Goal: Task Accomplishment & Management: Manage account settings

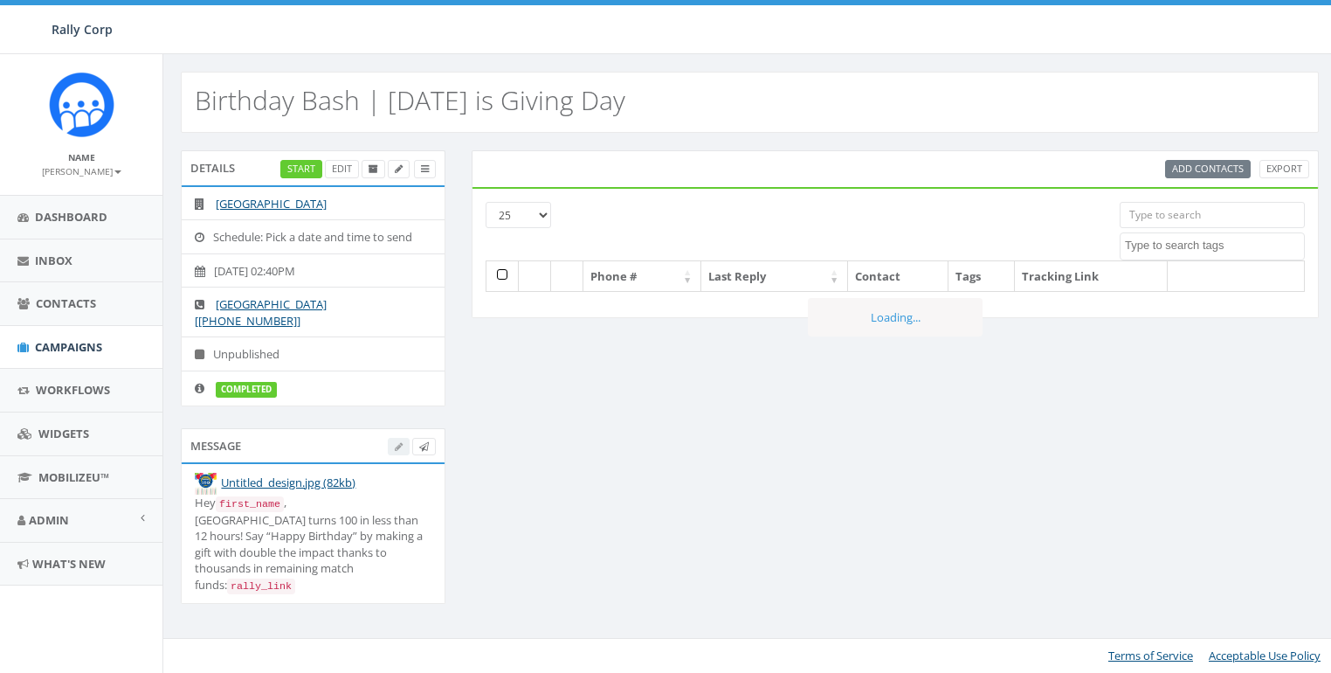
select select
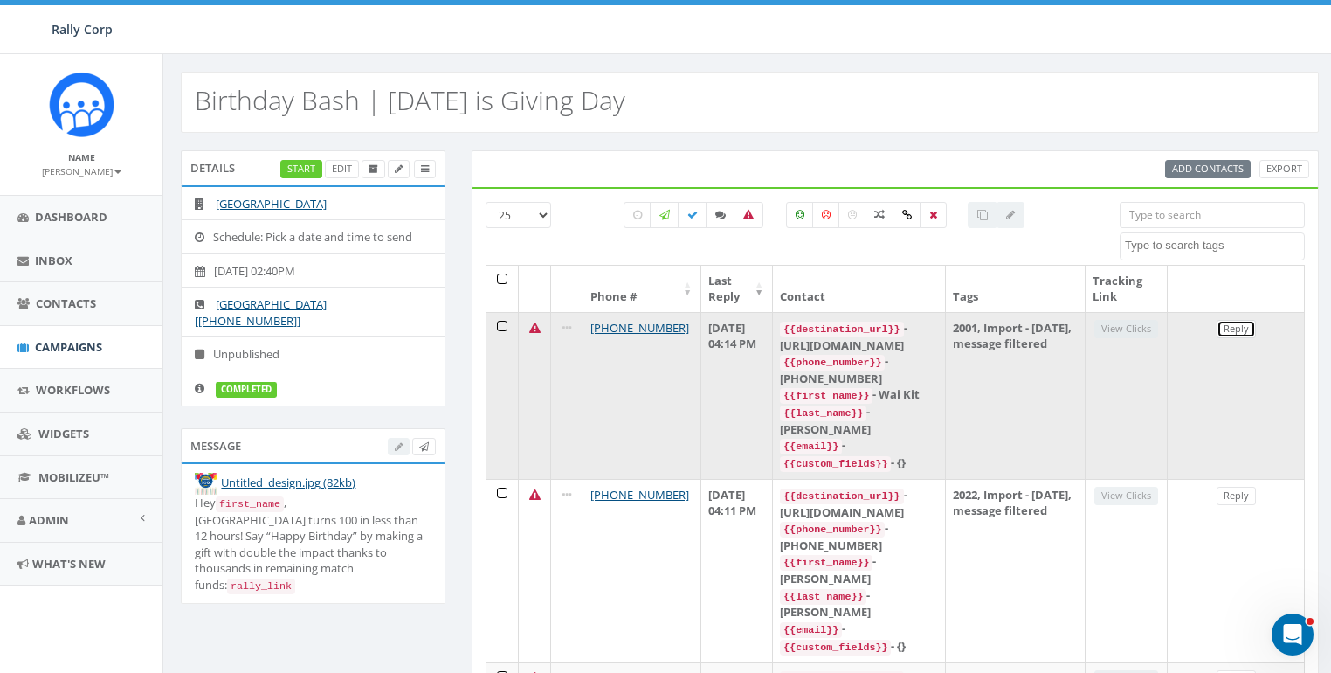
click at [1224, 324] on link "Reply" at bounding box center [1236, 329] width 39 height 18
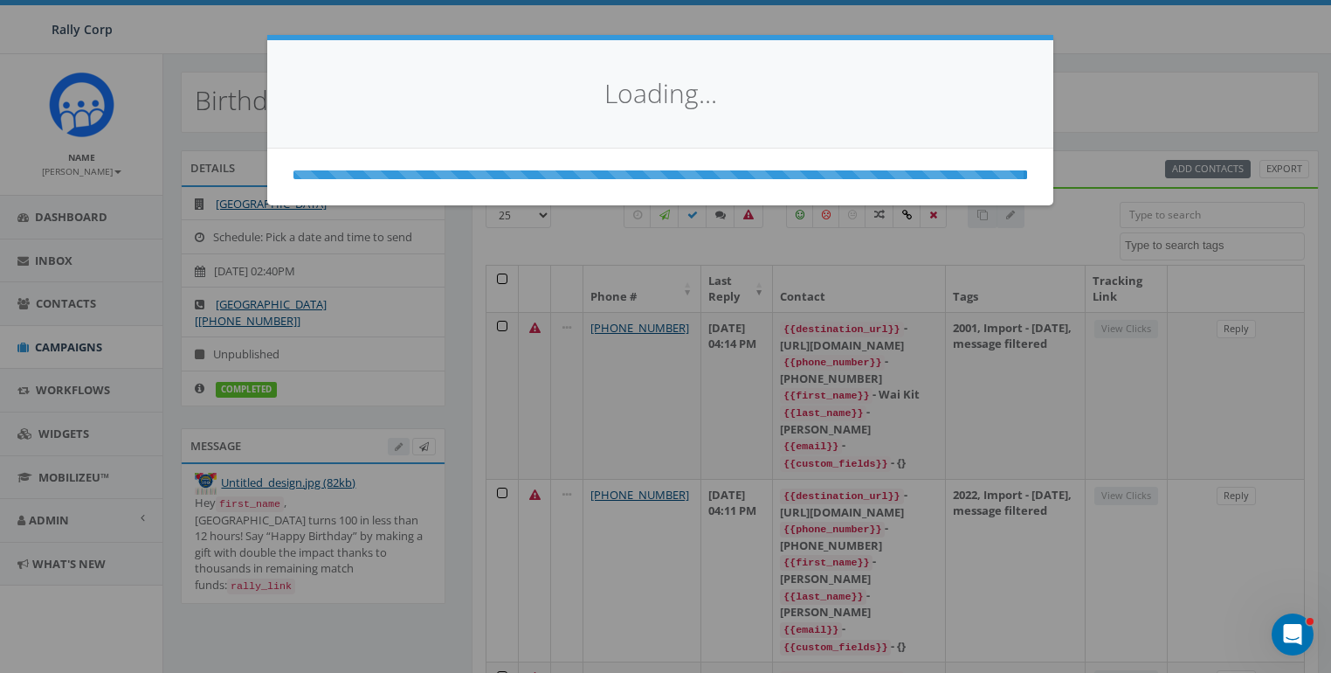
select select
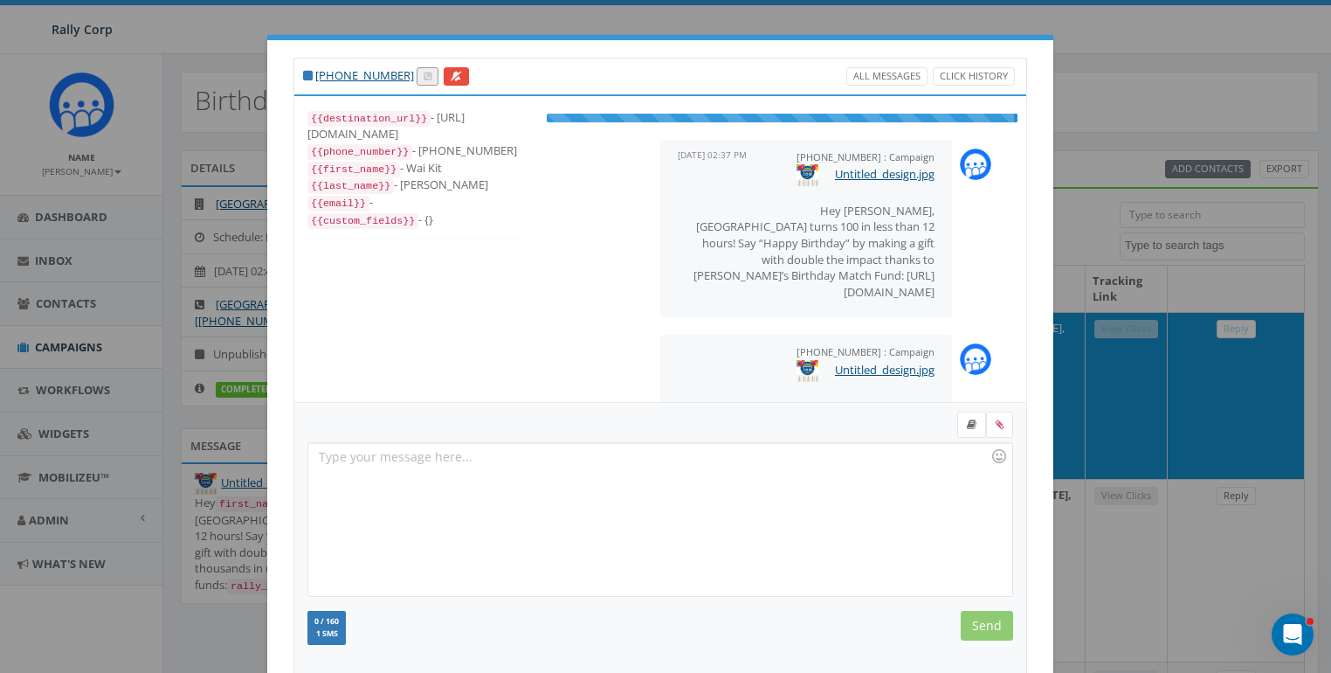
scroll to position [110, 0]
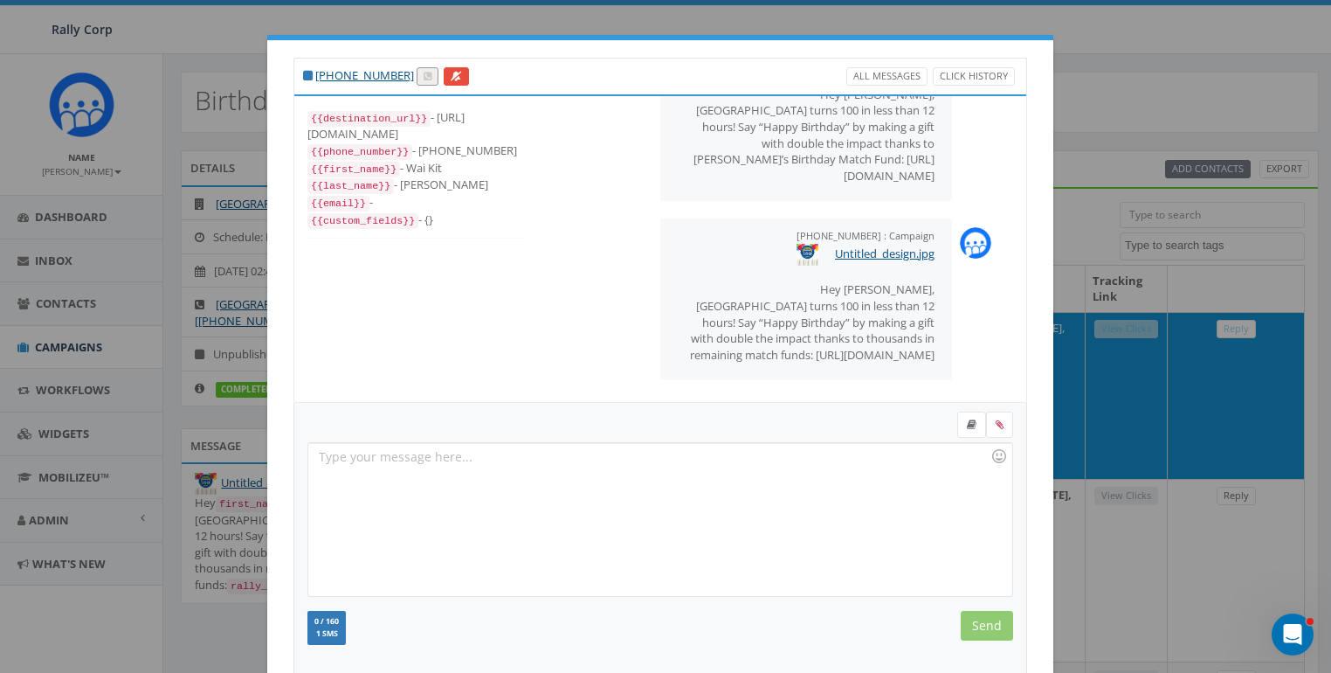
click at [425, 24] on div "+1 412-999-6907 All Messages Click History {{destination_url}} - https://rclink…" at bounding box center [665, 336] width 1331 height 673
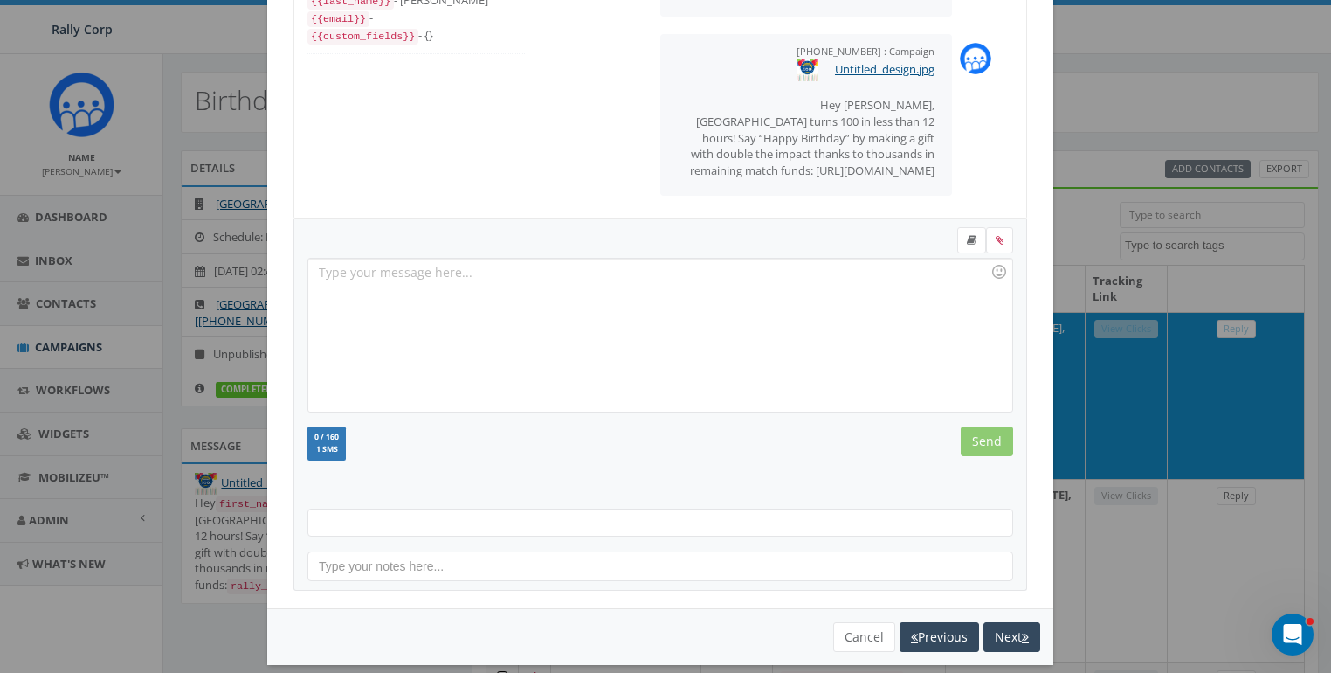
scroll to position [199, 0]
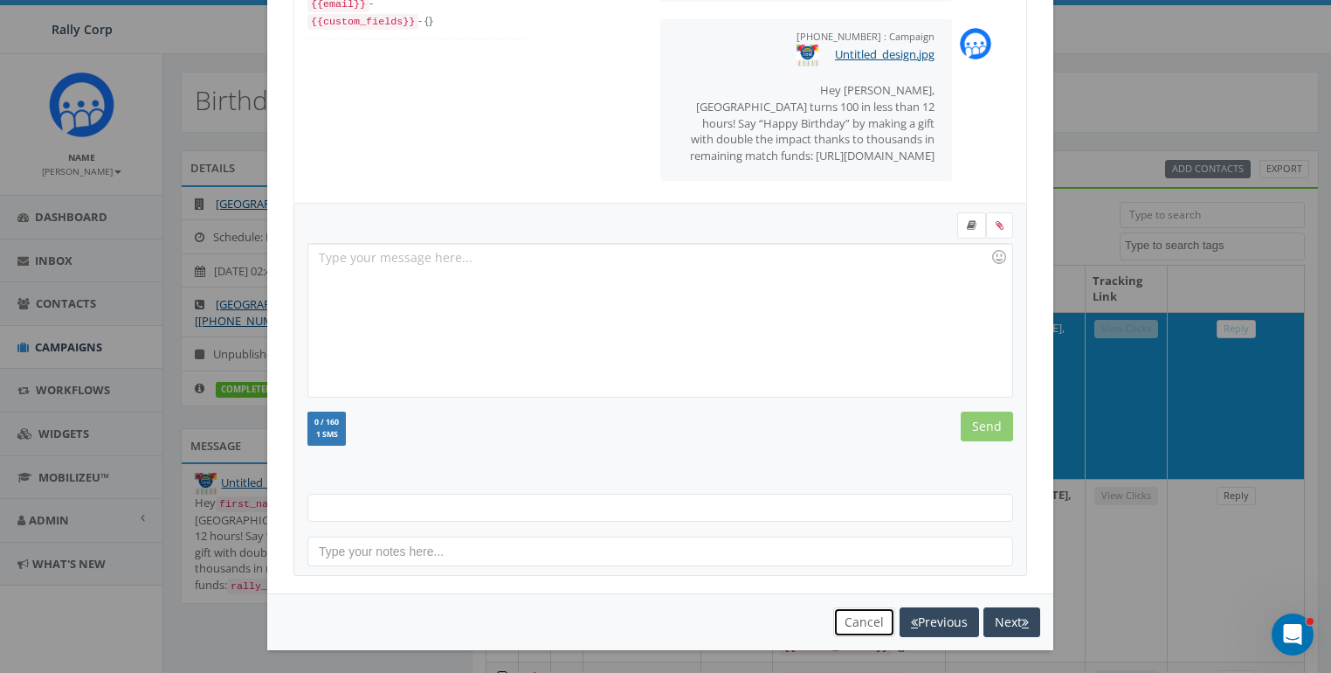
click at [833, 617] on button "Cancel" at bounding box center [864, 622] width 62 height 30
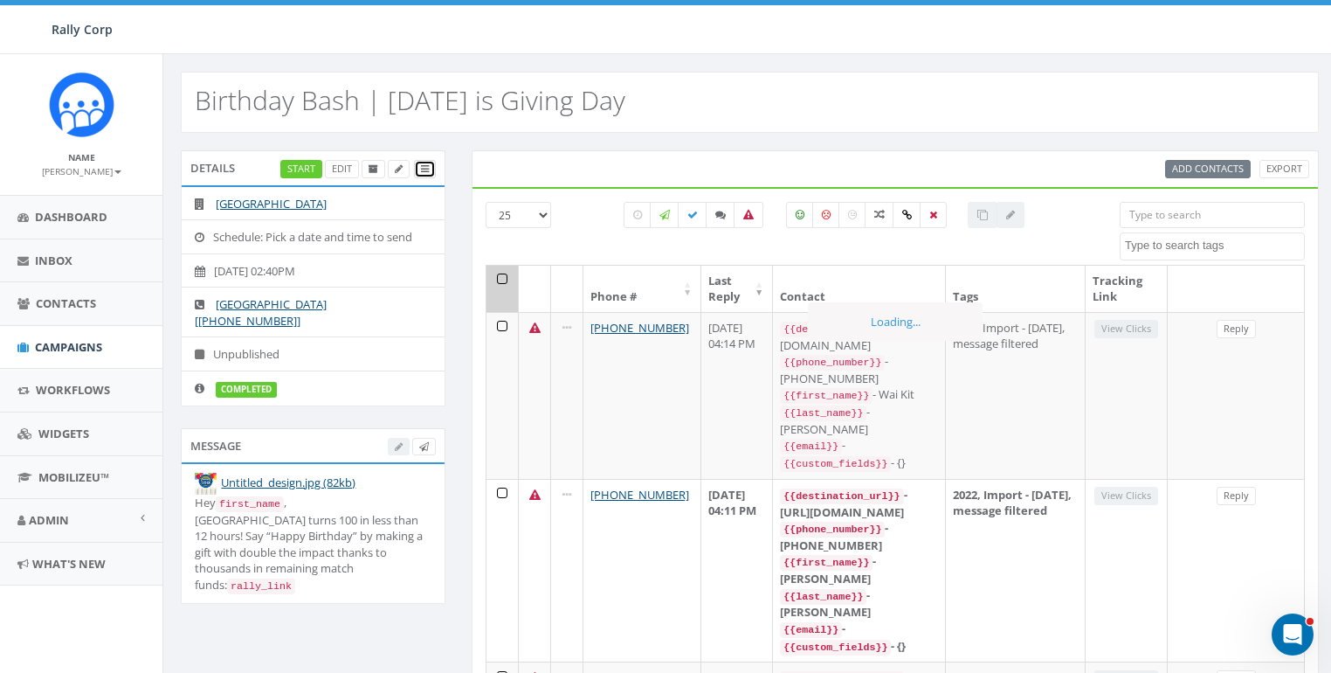
click at [421, 169] on icon at bounding box center [425, 169] width 8 height 10
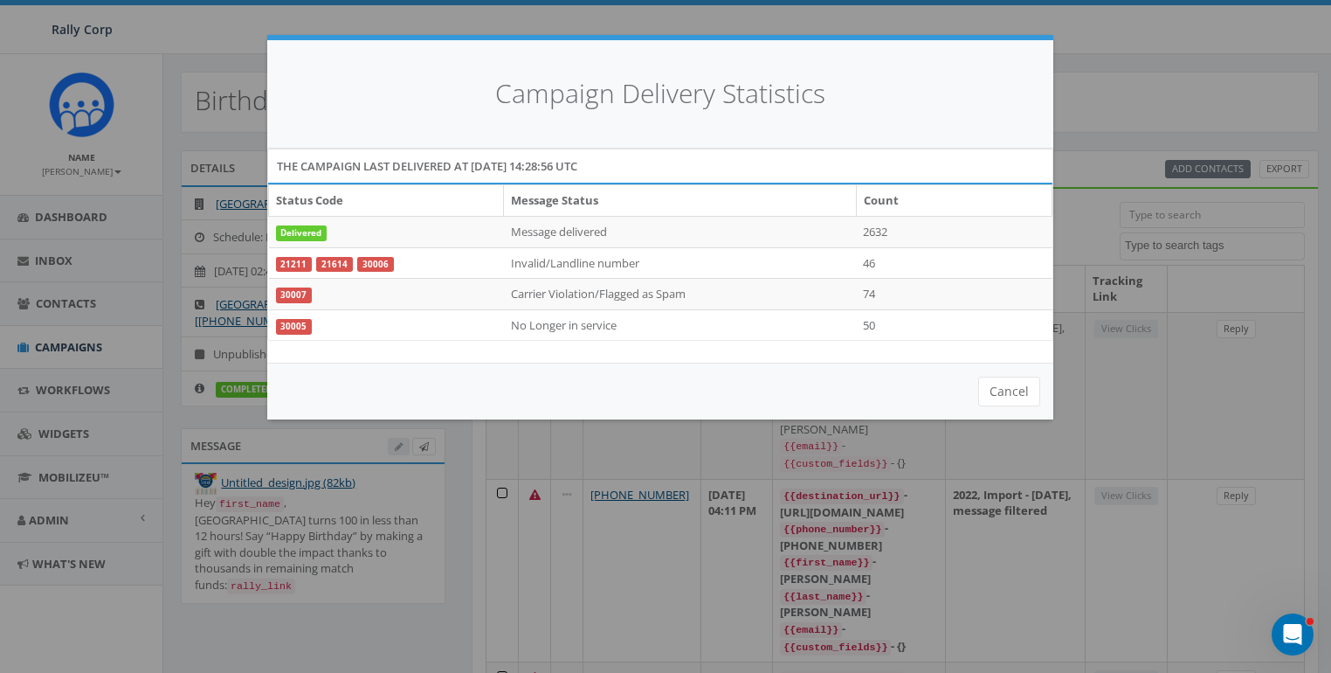
scroll to position [0, 0]
click at [1159, 234] on div "Campaign Delivery Statistics The campaign last delivered at 2025-10-01 14:28:56…" at bounding box center [665, 336] width 1331 height 673
click at [1004, 392] on button "Cancel" at bounding box center [1009, 391] width 62 height 30
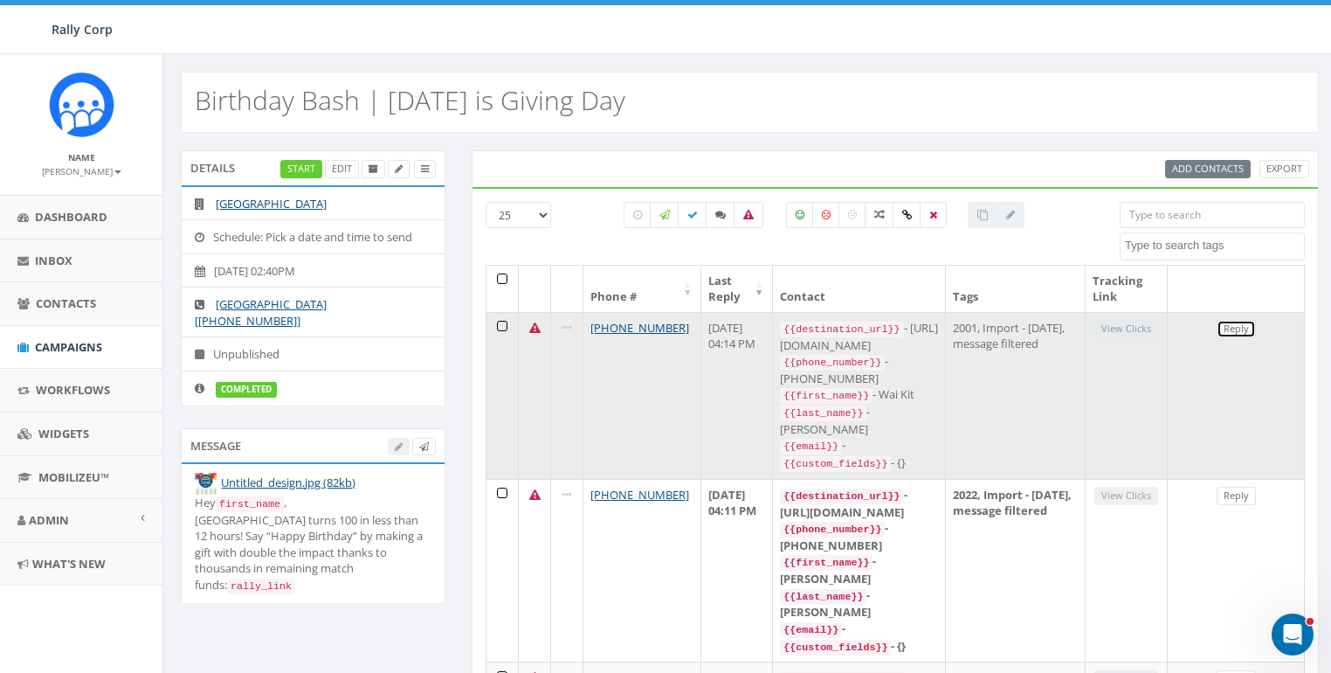
click at [1228, 324] on link "Reply" at bounding box center [1236, 329] width 39 height 18
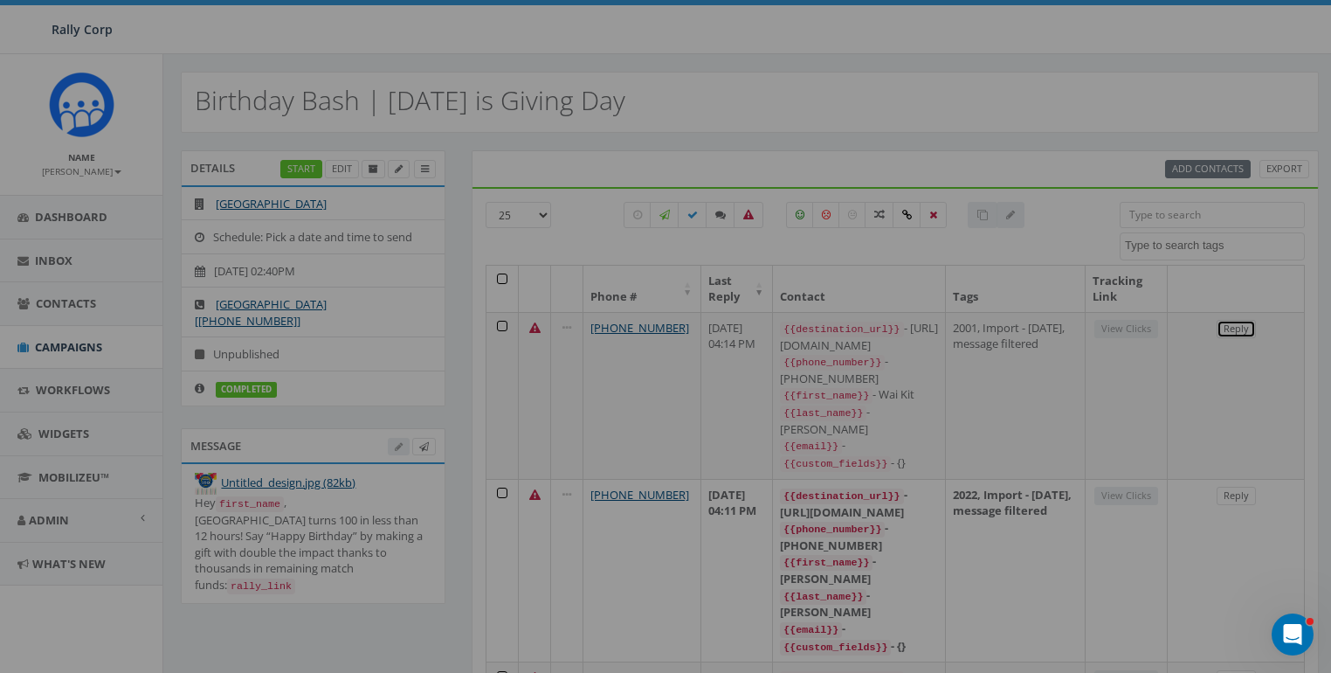
select select
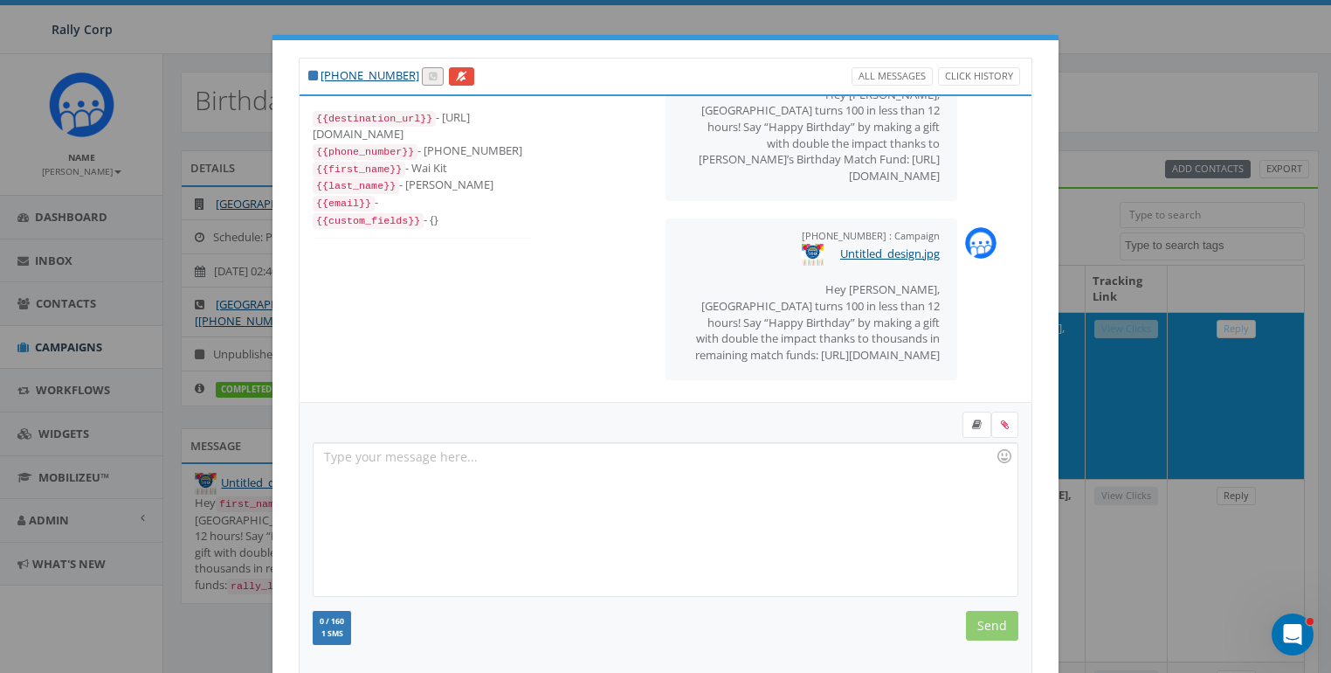
scroll to position [199, 0]
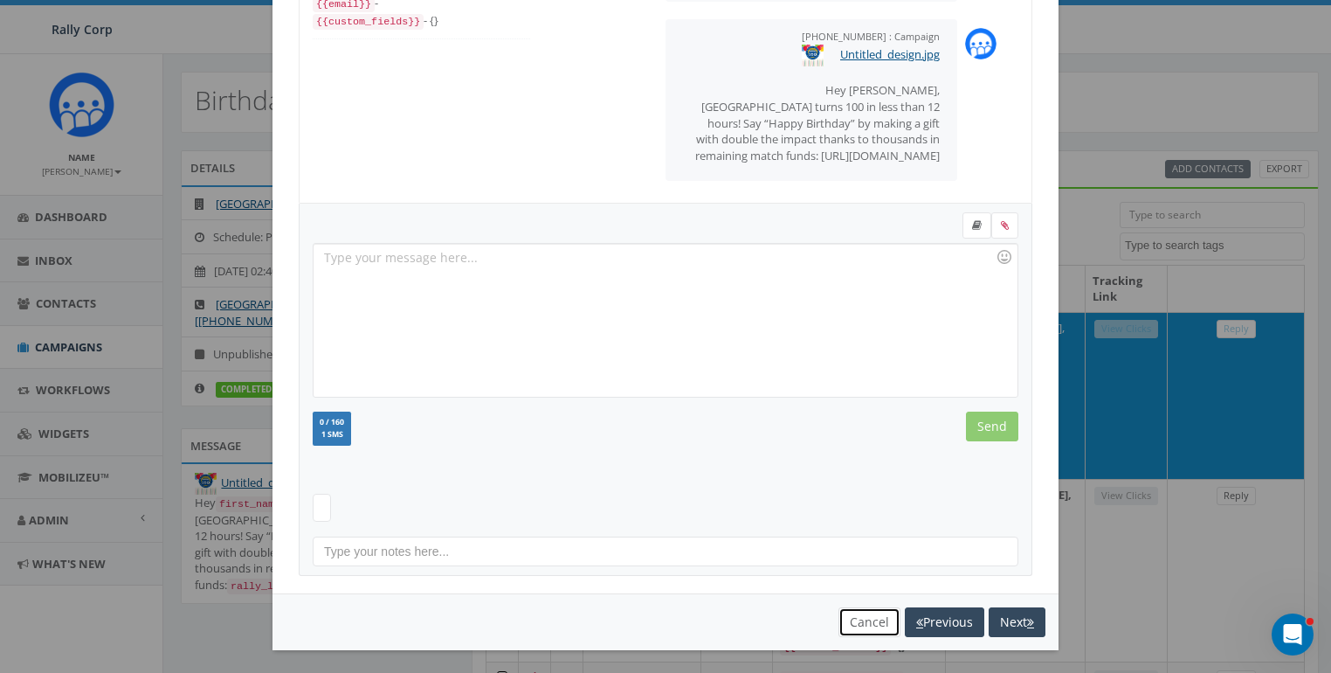
click at [859, 616] on button "Cancel" at bounding box center [870, 622] width 62 height 30
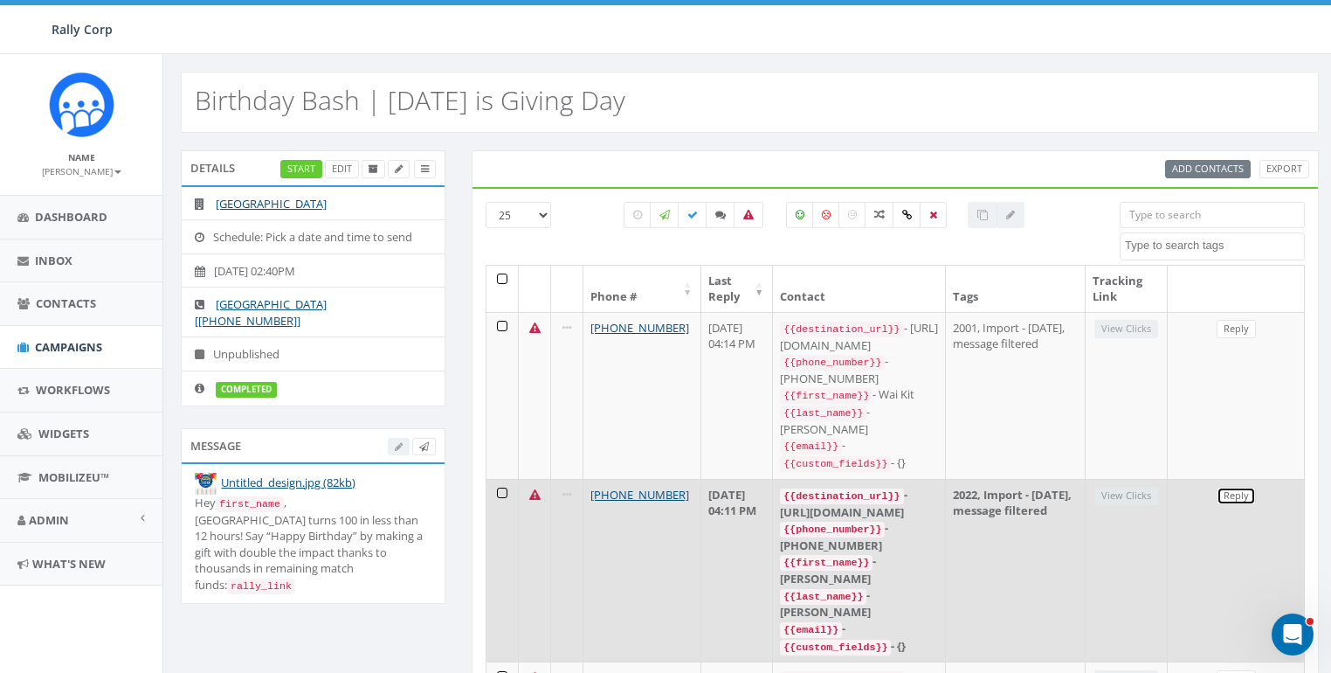
click at [1235, 487] on link "Reply" at bounding box center [1236, 496] width 39 height 18
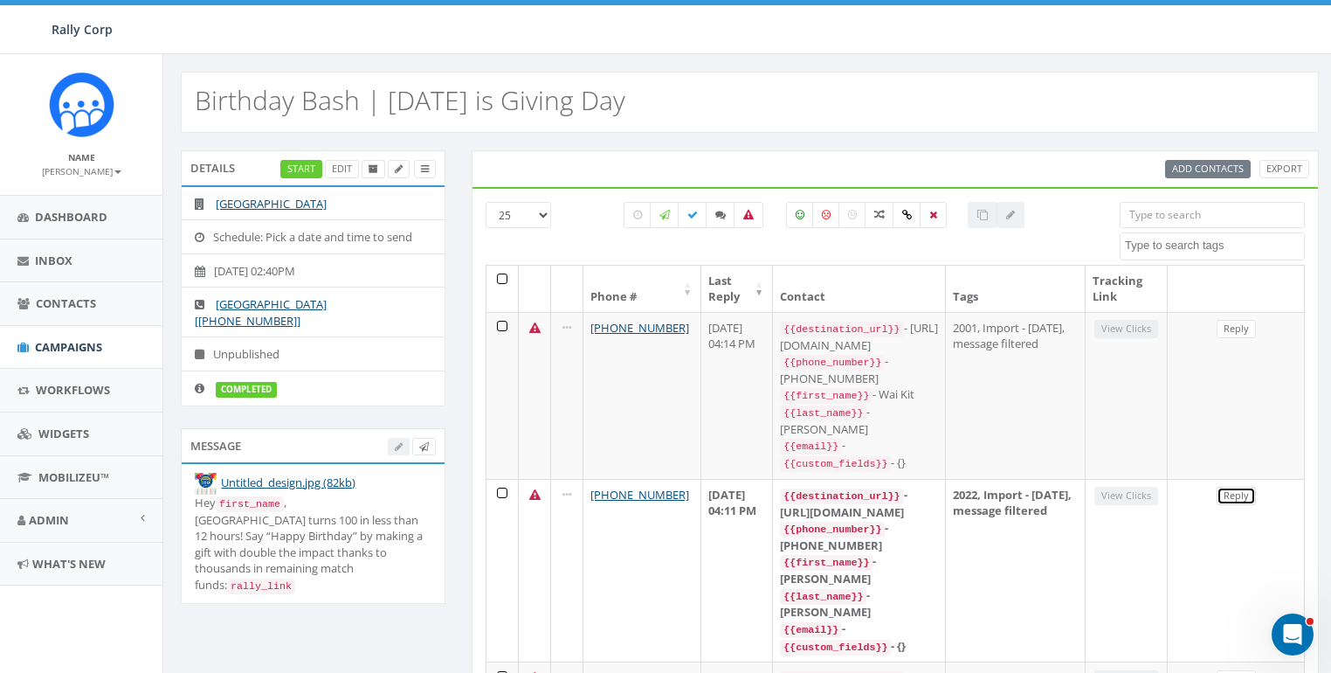
select select
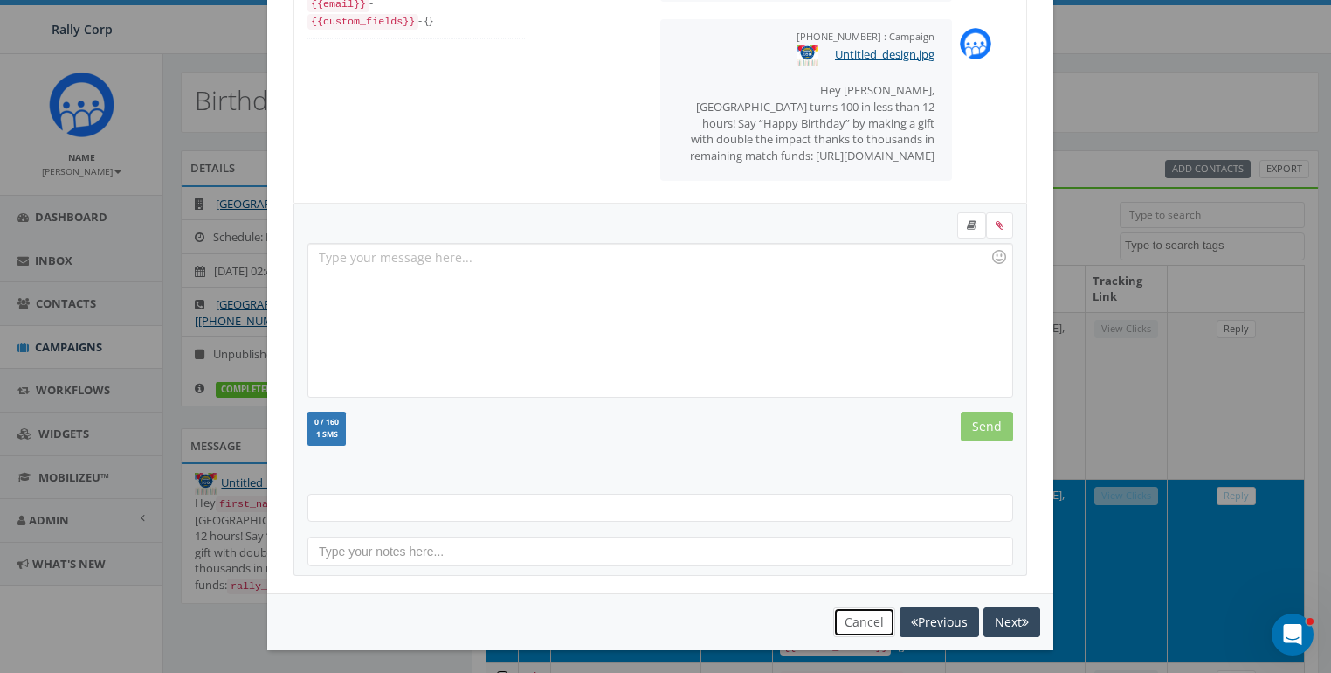
click at [864, 625] on button "Cancel" at bounding box center [864, 622] width 62 height 30
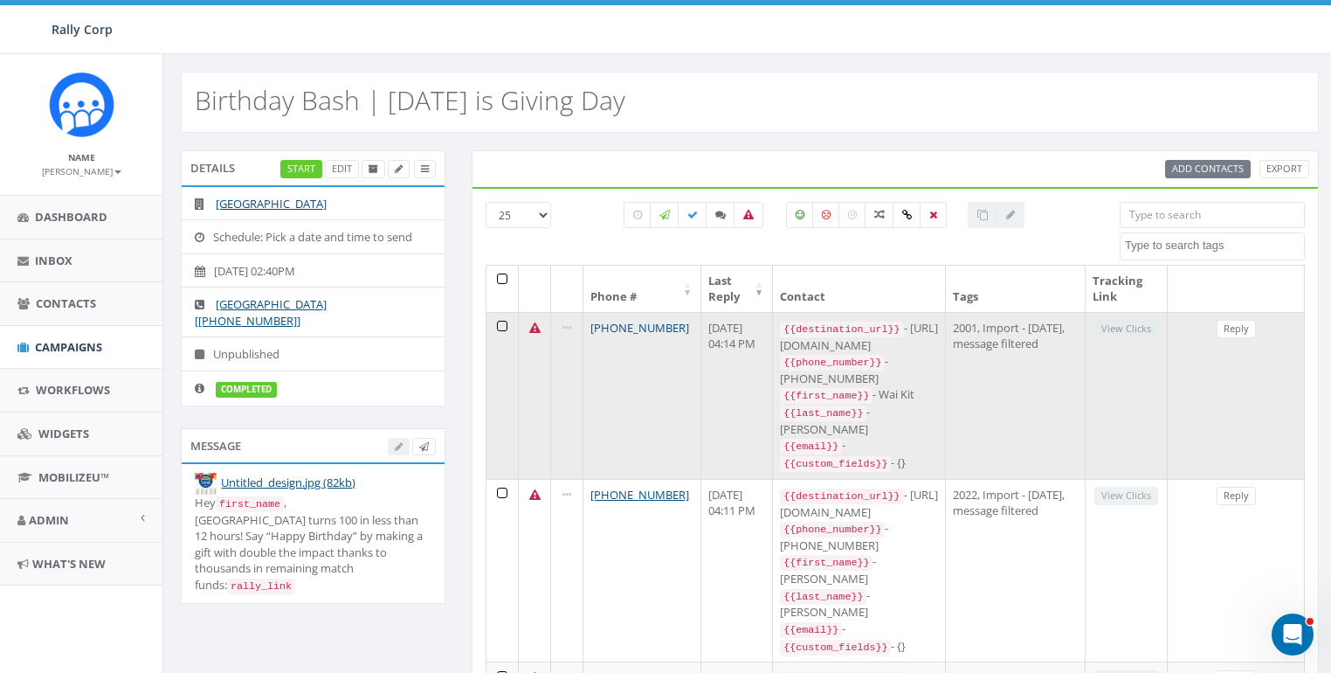
drag, startPoint x: 690, startPoint y: 321, endPoint x: 607, endPoint y: 328, distance: 83.3
click at [607, 328] on td "+1 412-999-6907" at bounding box center [642, 395] width 118 height 167
copy link "412-999-6907"
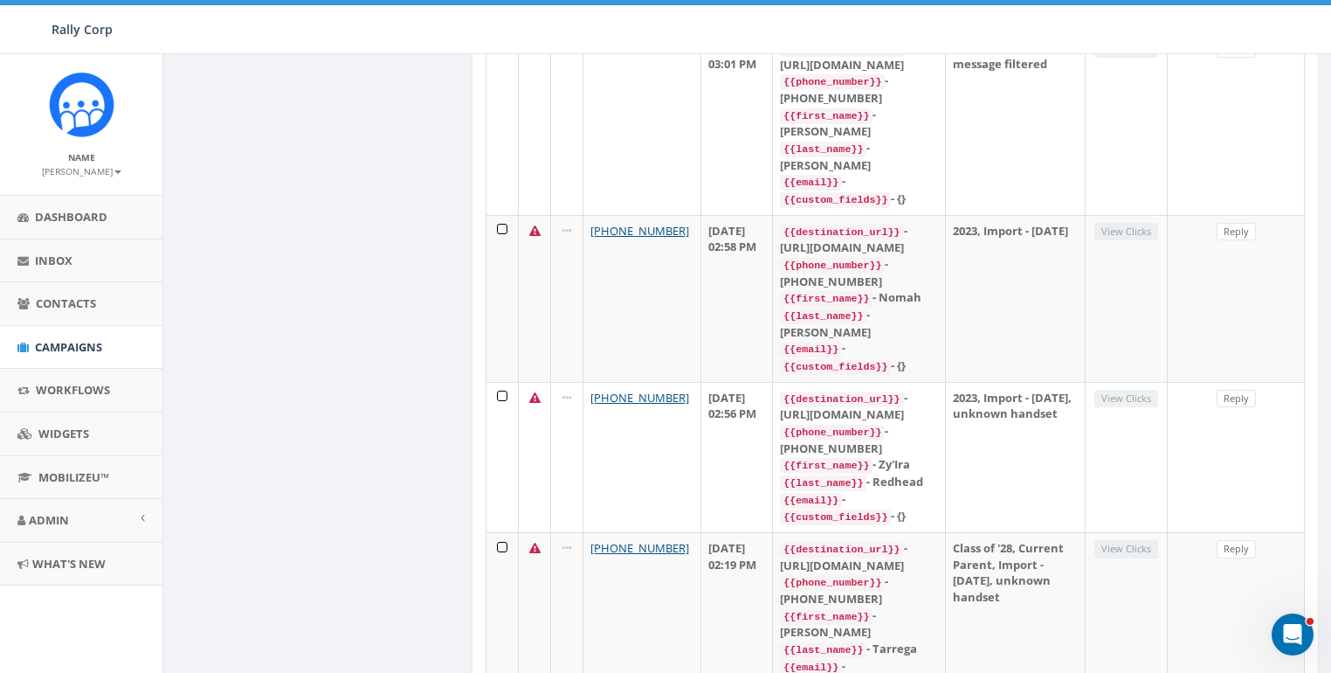
scroll to position [3390, 0]
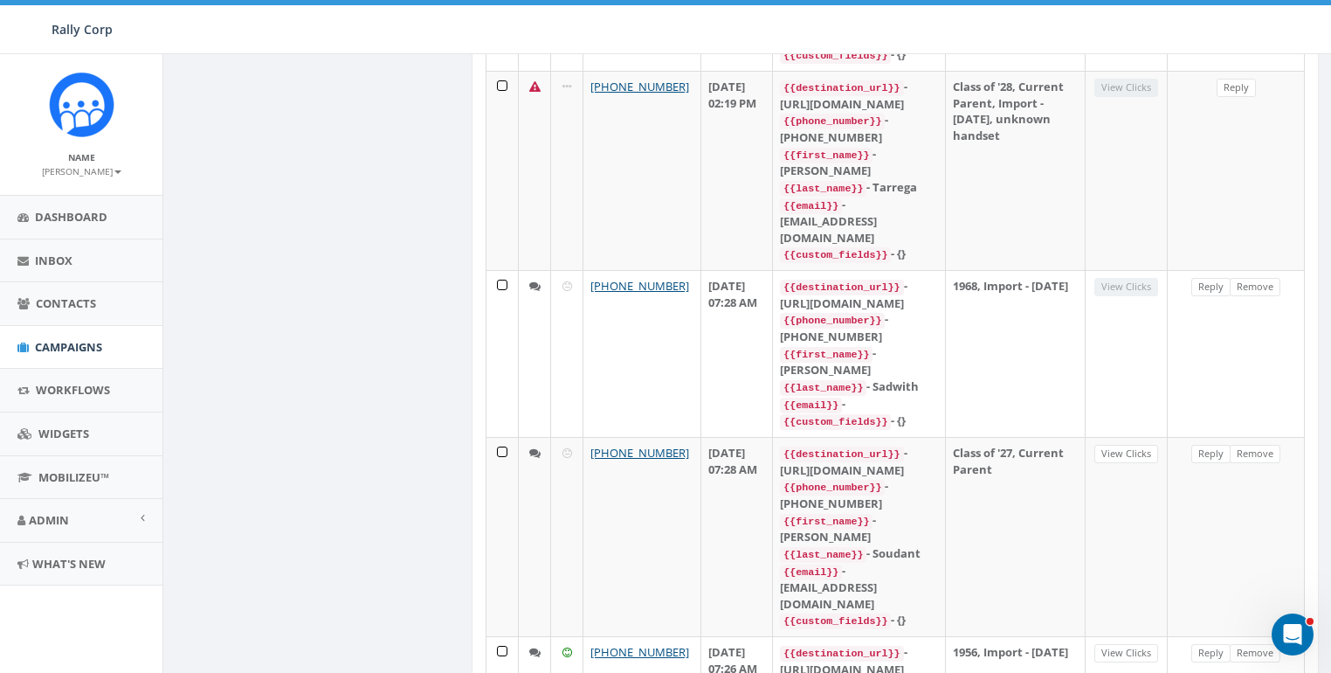
select select
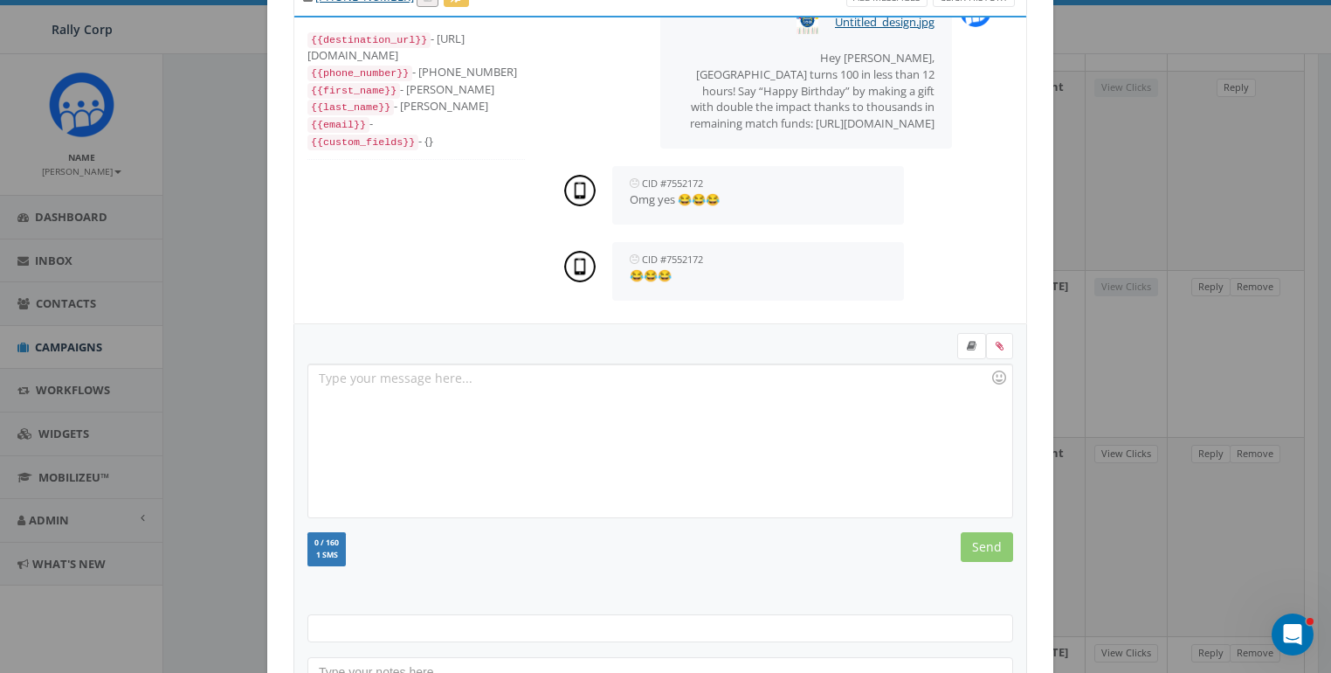
scroll to position [199, 0]
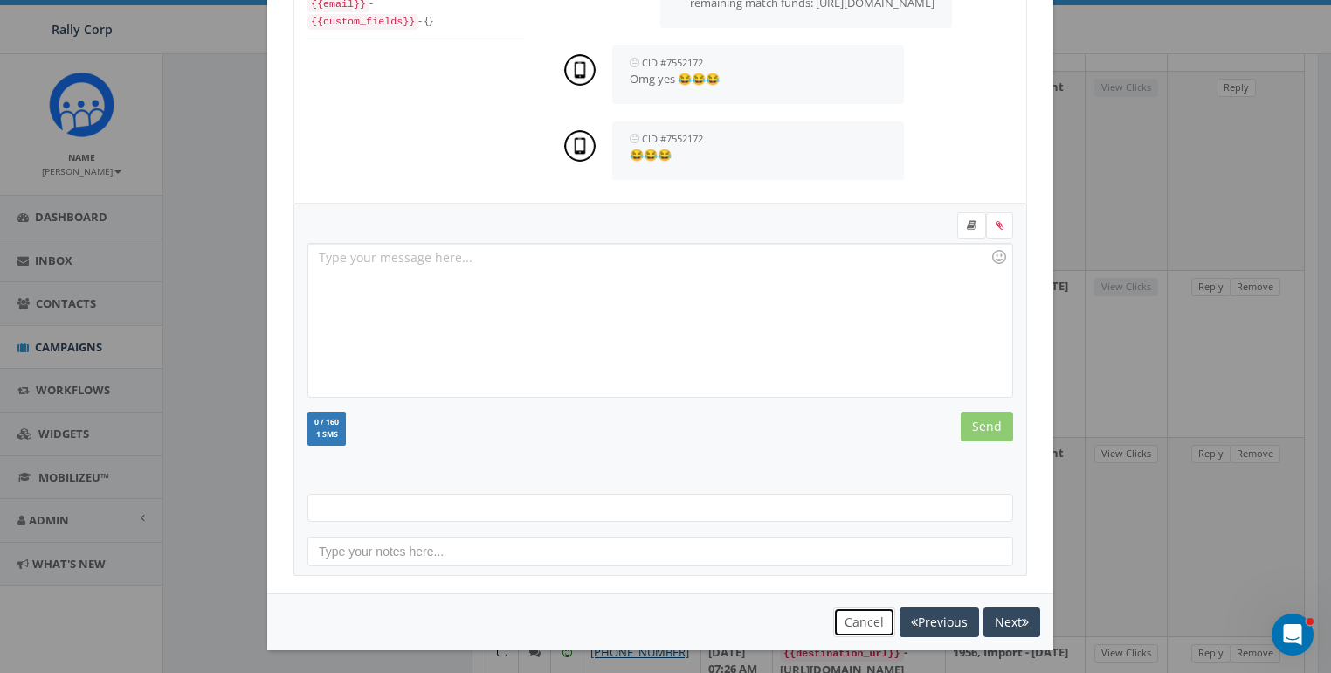
drag, startPoint x: 855, startPoint y: 612, endPoint x: 815, endPoint y: 588, distance: 47.0
click at [854, 612] on button "Cancel" at bounding box center [864, 622] width 62 height 30
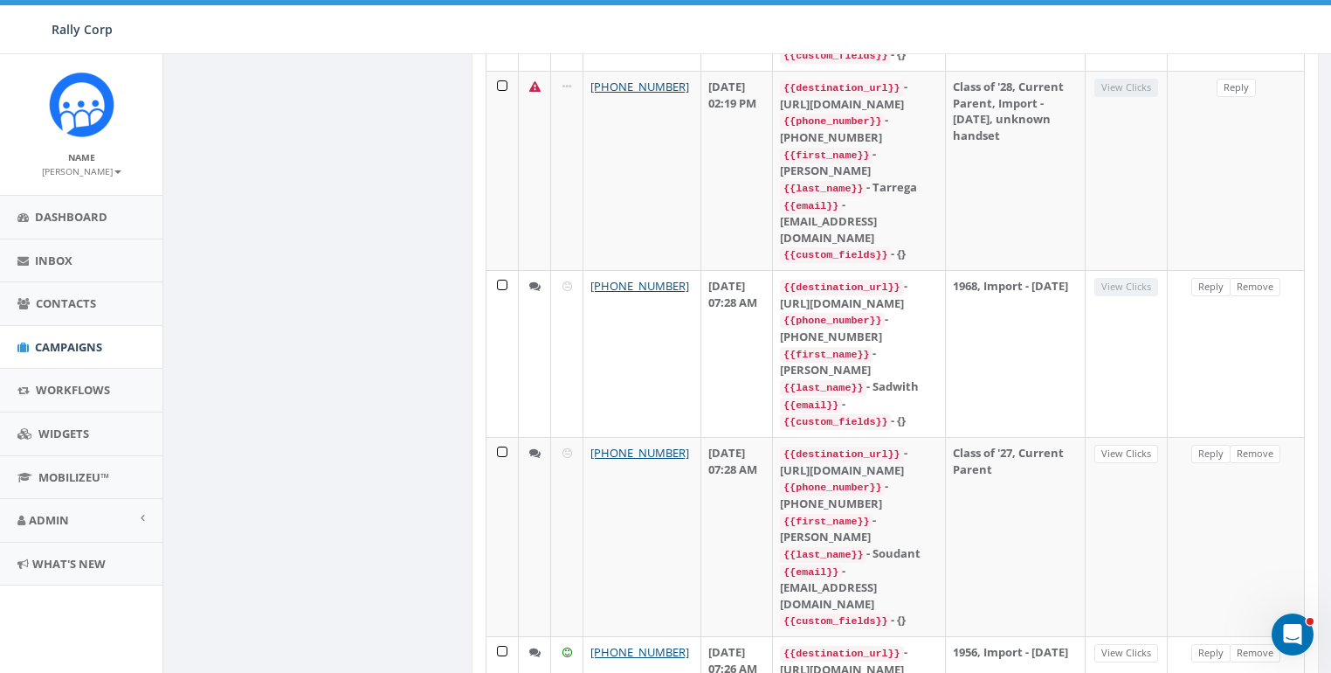
scroll to position [0, 0]
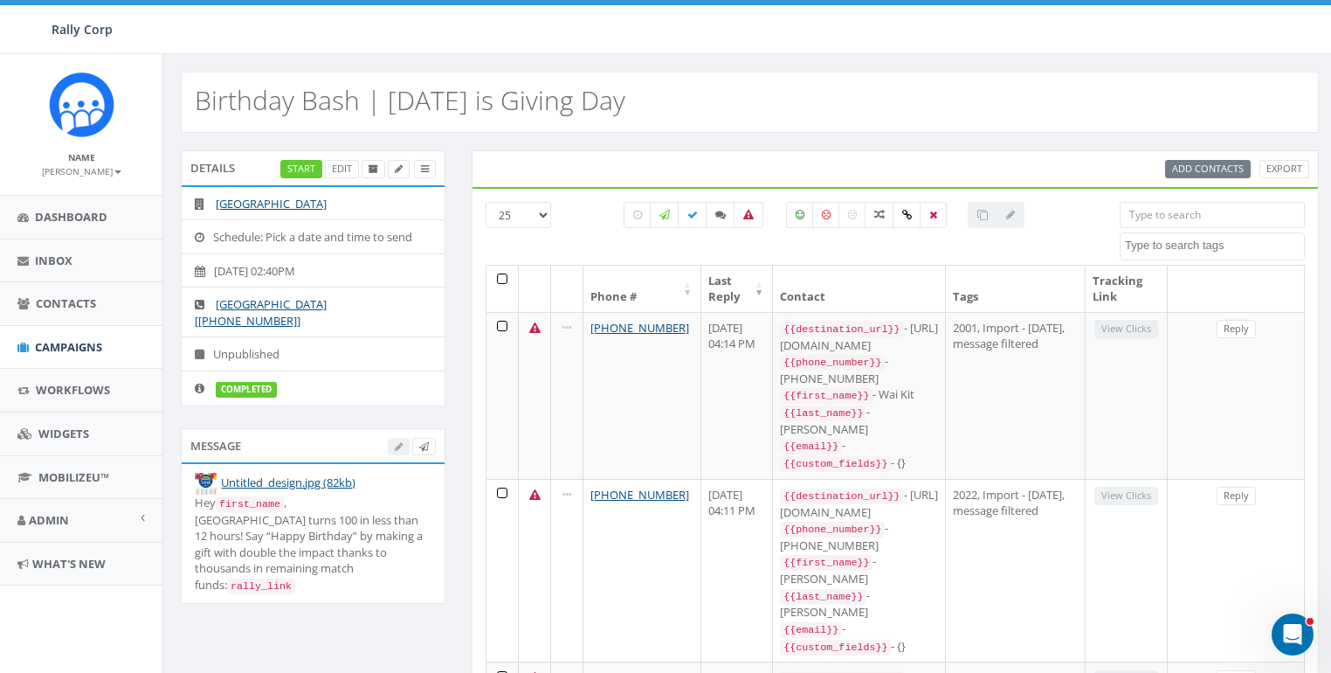
click at [858, 127] on div "Birthday Bash | Tomorrow is Giving Day" at bounding box center [750, 102] width 1138 height 61
click at [419, 162] on link at bounding box center [425, 169] width 22 height 18
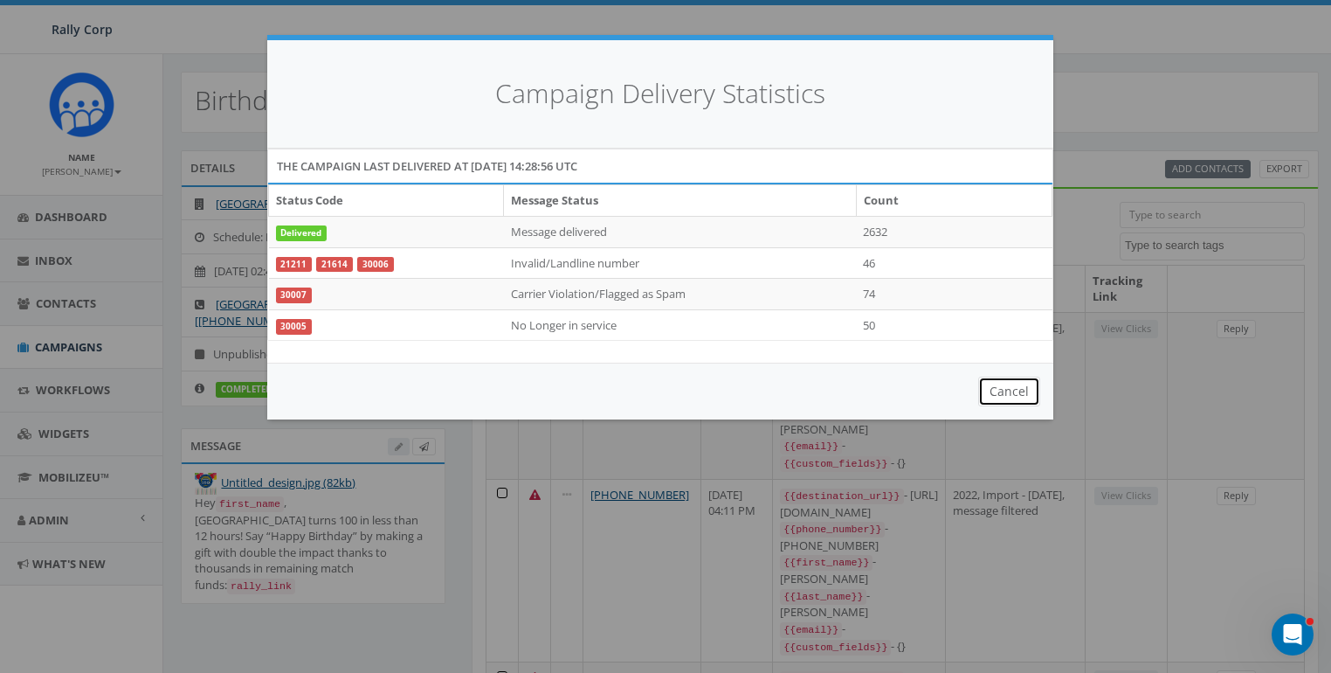
click at [1010, 385] on button "Cancel" at bounding box center [1009, 391] width 62 height 30
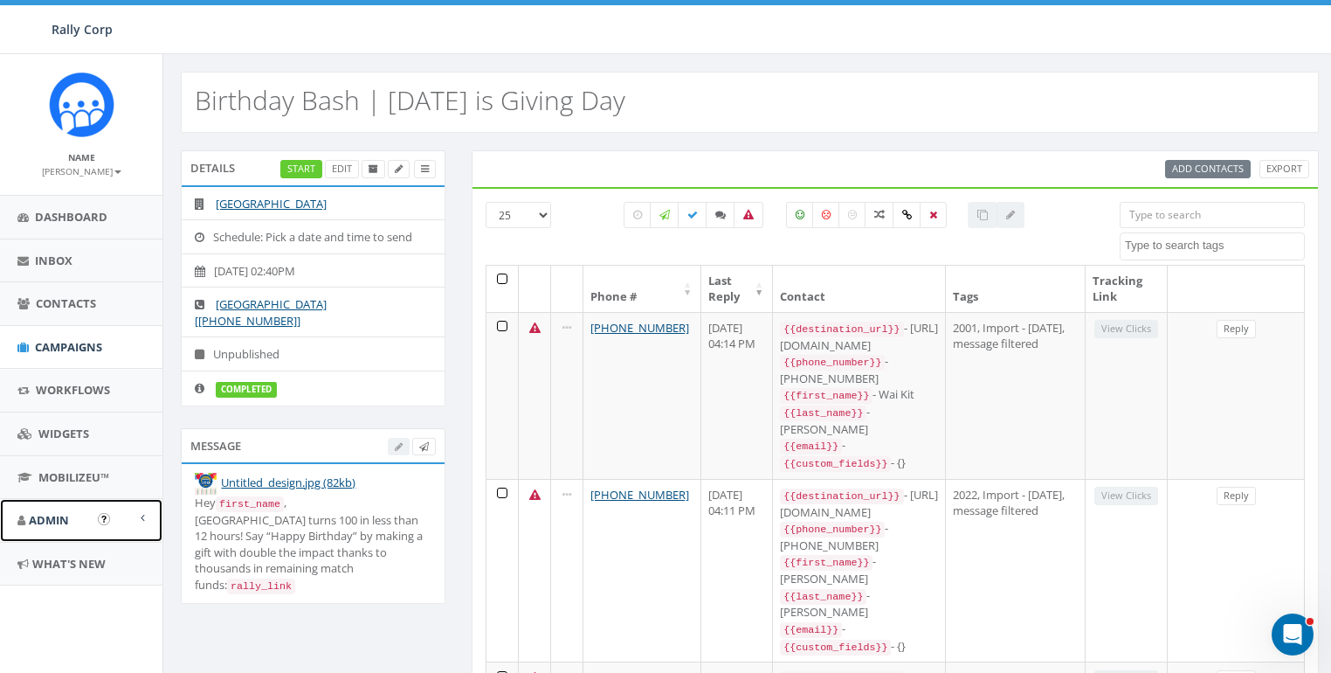
click at [54, 514] on span "Admin" at bounding box center [49, 520] width 40 height 16
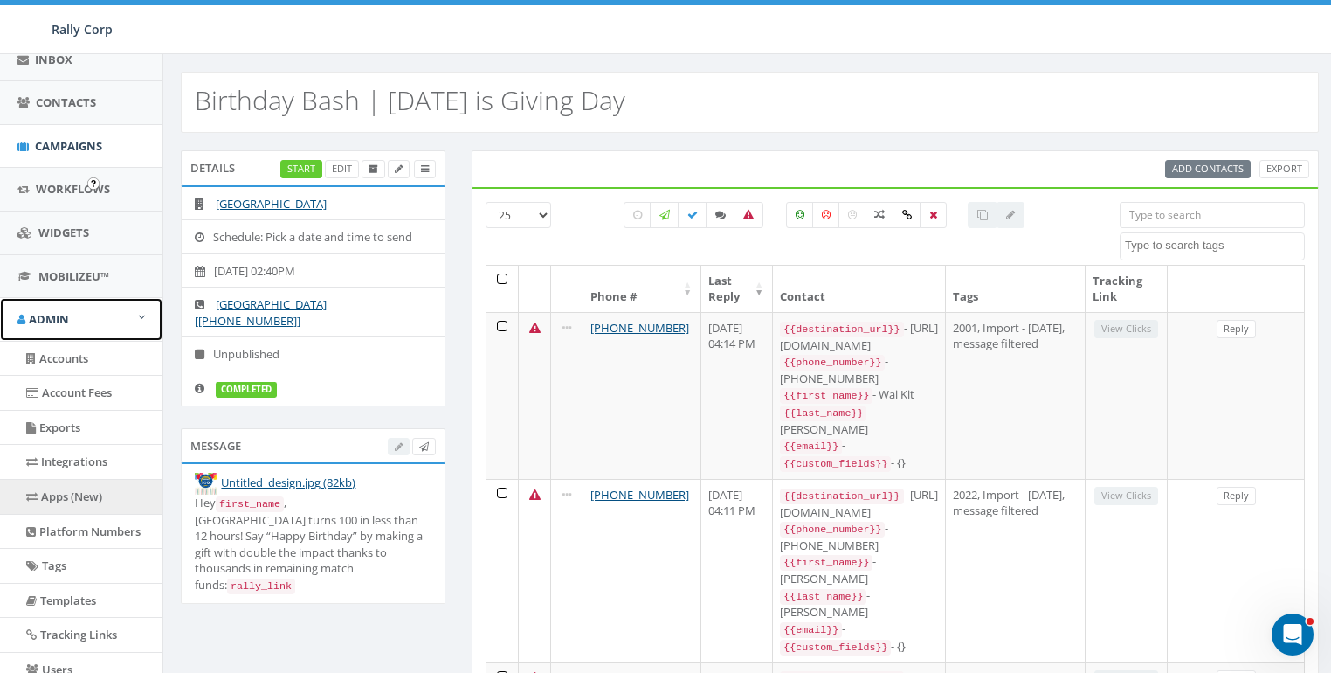
scroll to position [339, 0]
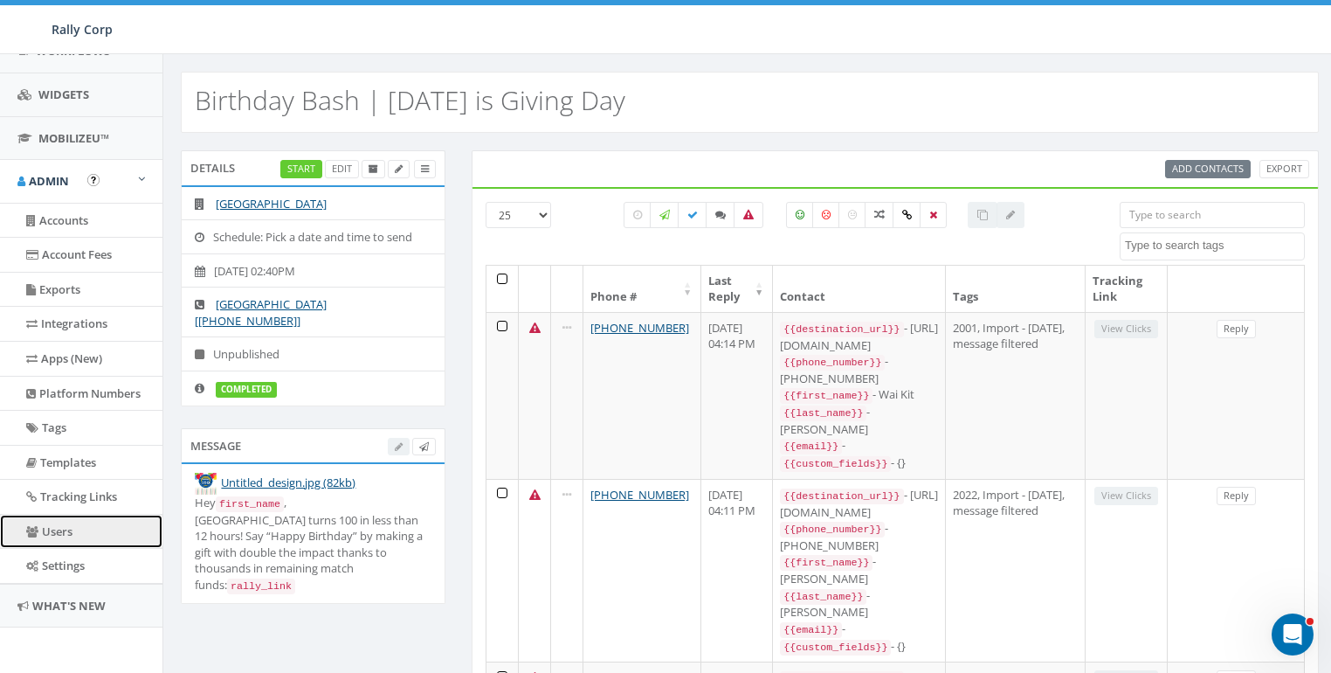
click at [58, 536] on link "Users" at bounding box center [81, 531] width 162 height 34
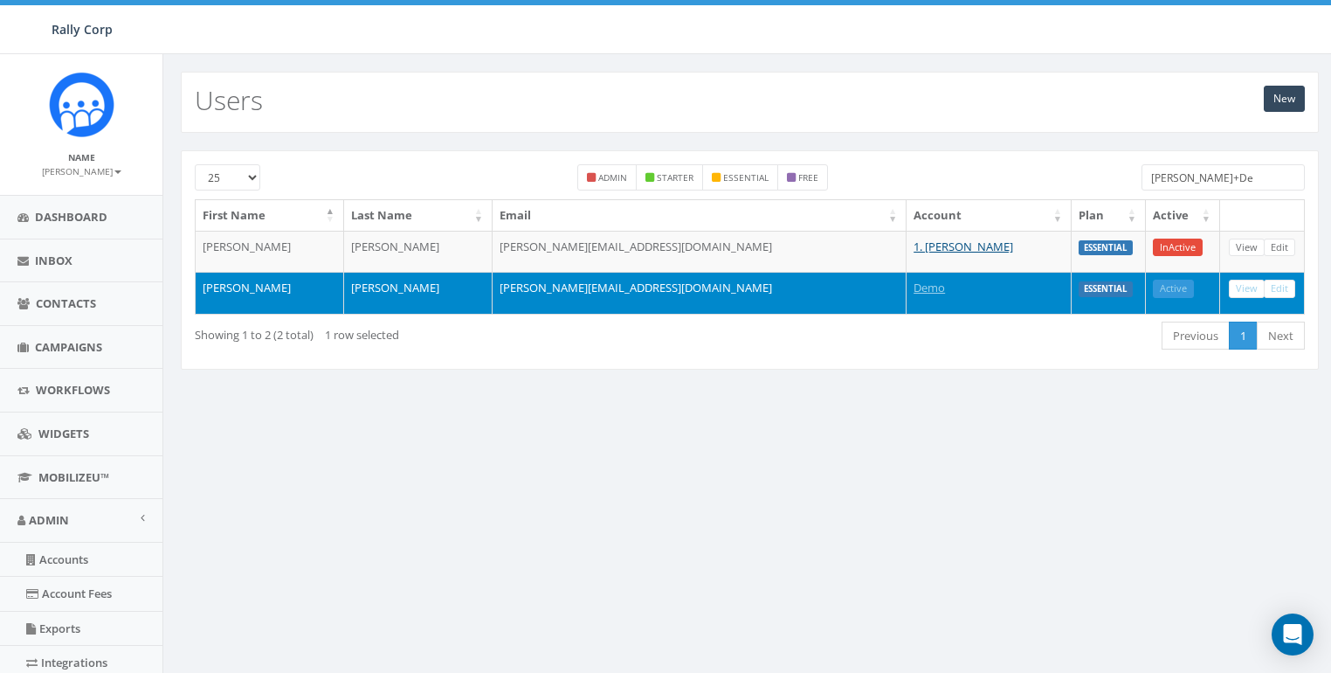
click at [1192, 173] on input "james+De" at bounding box center [1223, 177] width 163 height 26
paste input "remedydrive@gmail.com"
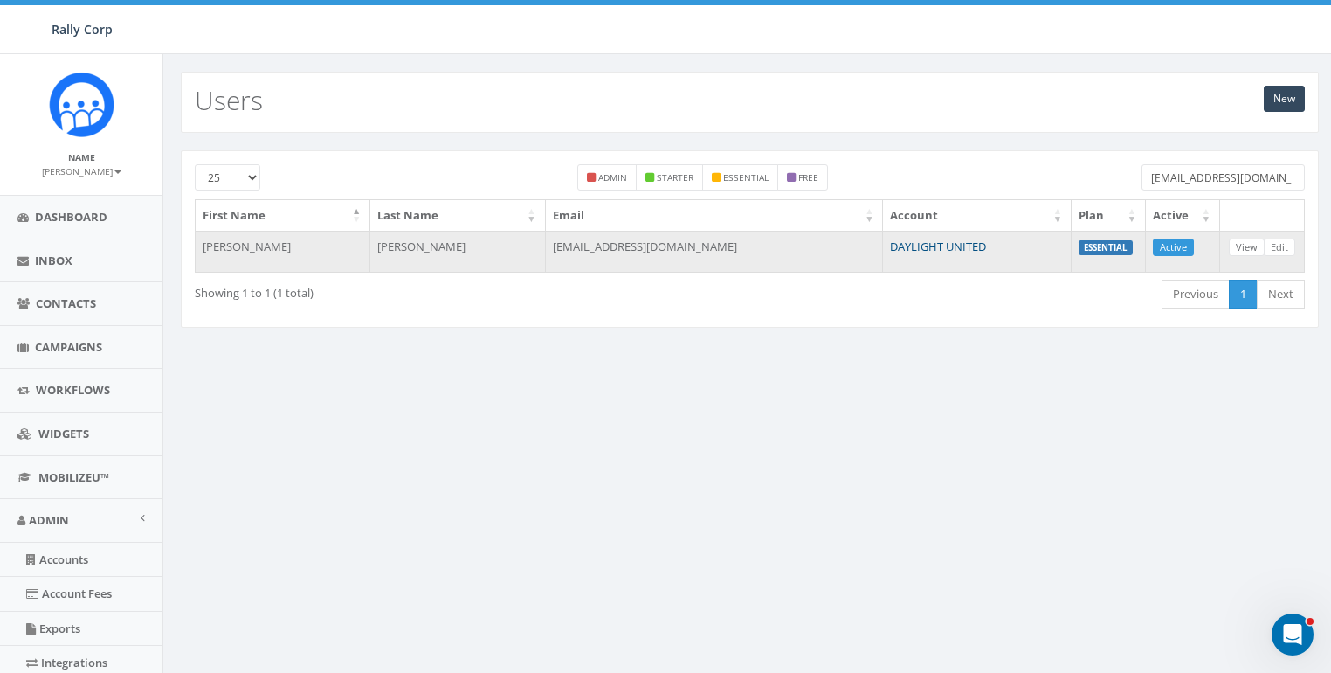
type input "remedydrive@gmail.com"
click at [890, 248] on link "DAYLIGHT UNITED" at bounding box center [938, 246] width 96 height 16
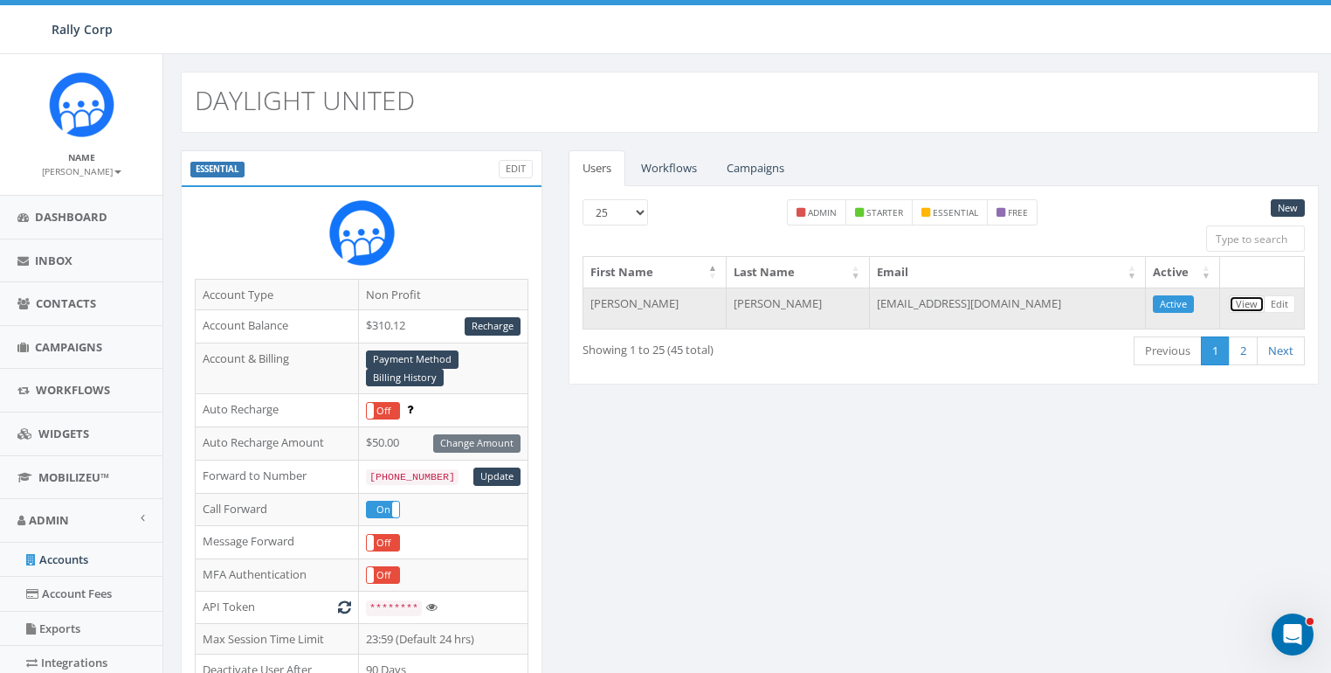
click at [1254, 302] on link "View" at bounding box center [1247, 304] width 36 height 18
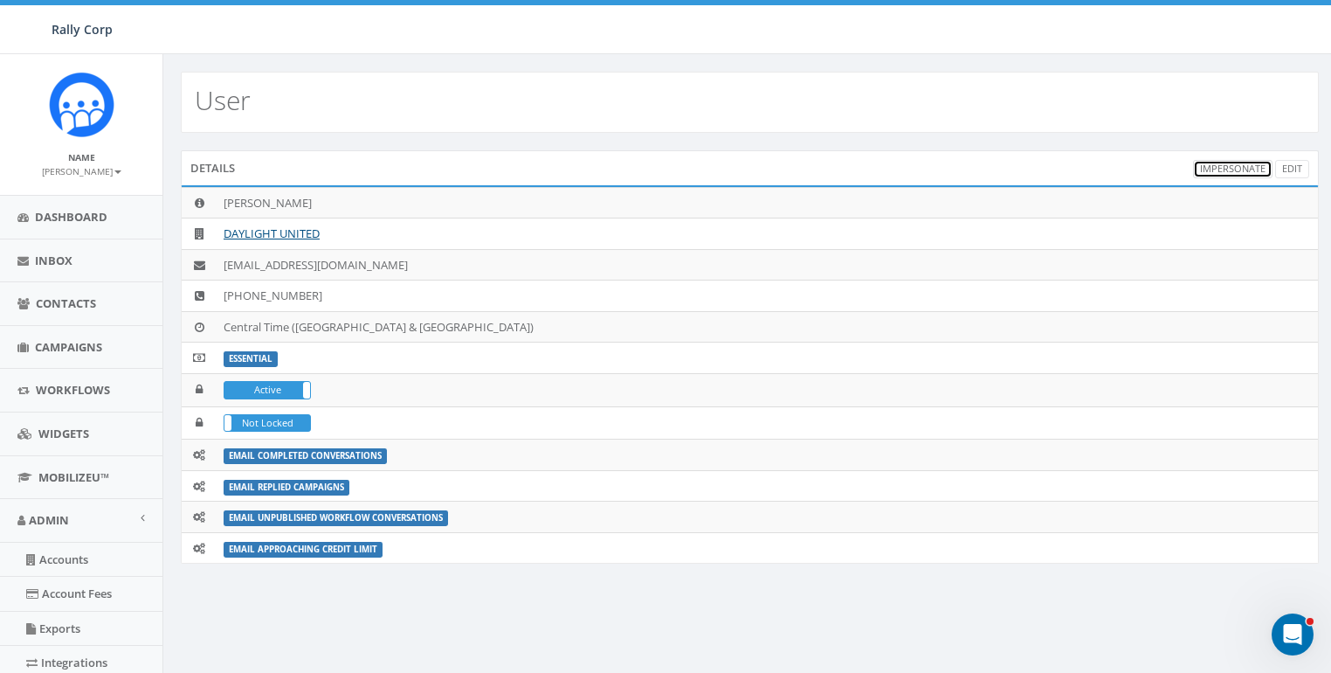
click at [1260, 162] on link "Impersonate" at bounding box center [1232, 169] width 79 height 18
